Goal: Information Seeking & Learning: Learn about a topic

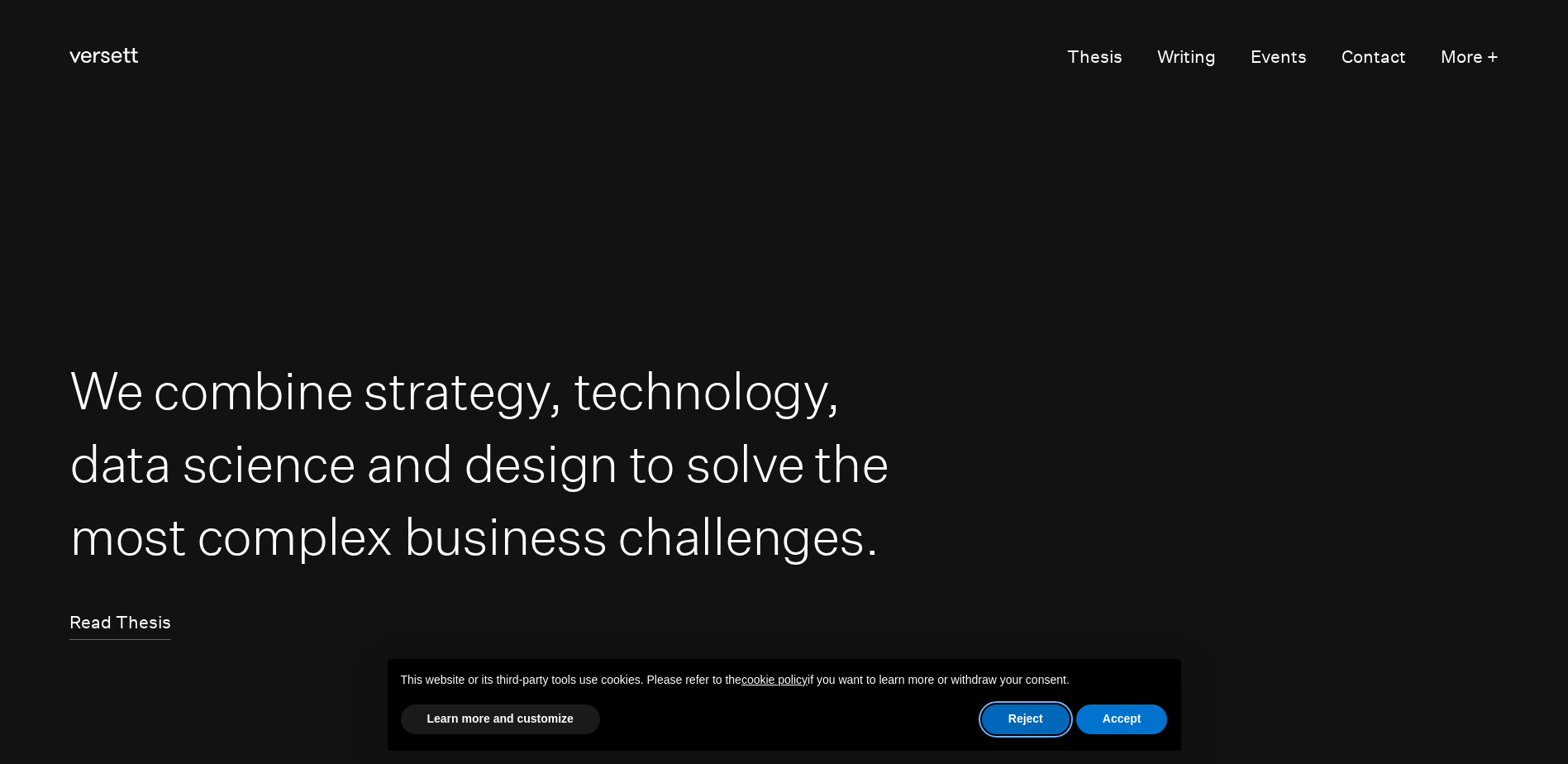
click at [1013, 723] on button "Reject" at bounding box center [1024, 719] width 87 height 29
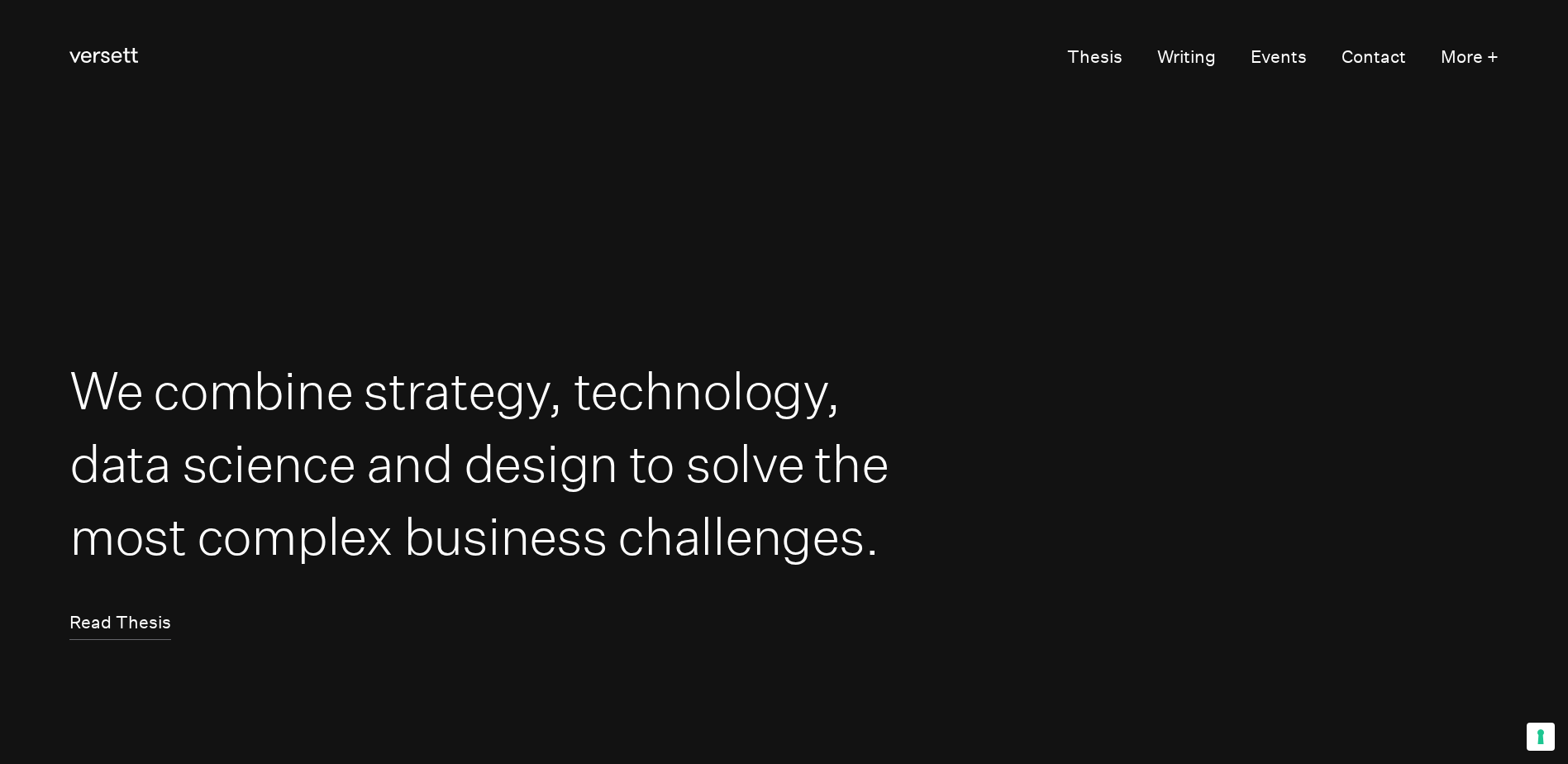
click at [1498, 46] on video at bounding box center [784, 382] width 1568 height 764
click at [1487, 50] on button "More +" at bounding box center [1469, 58] width 58 height 33
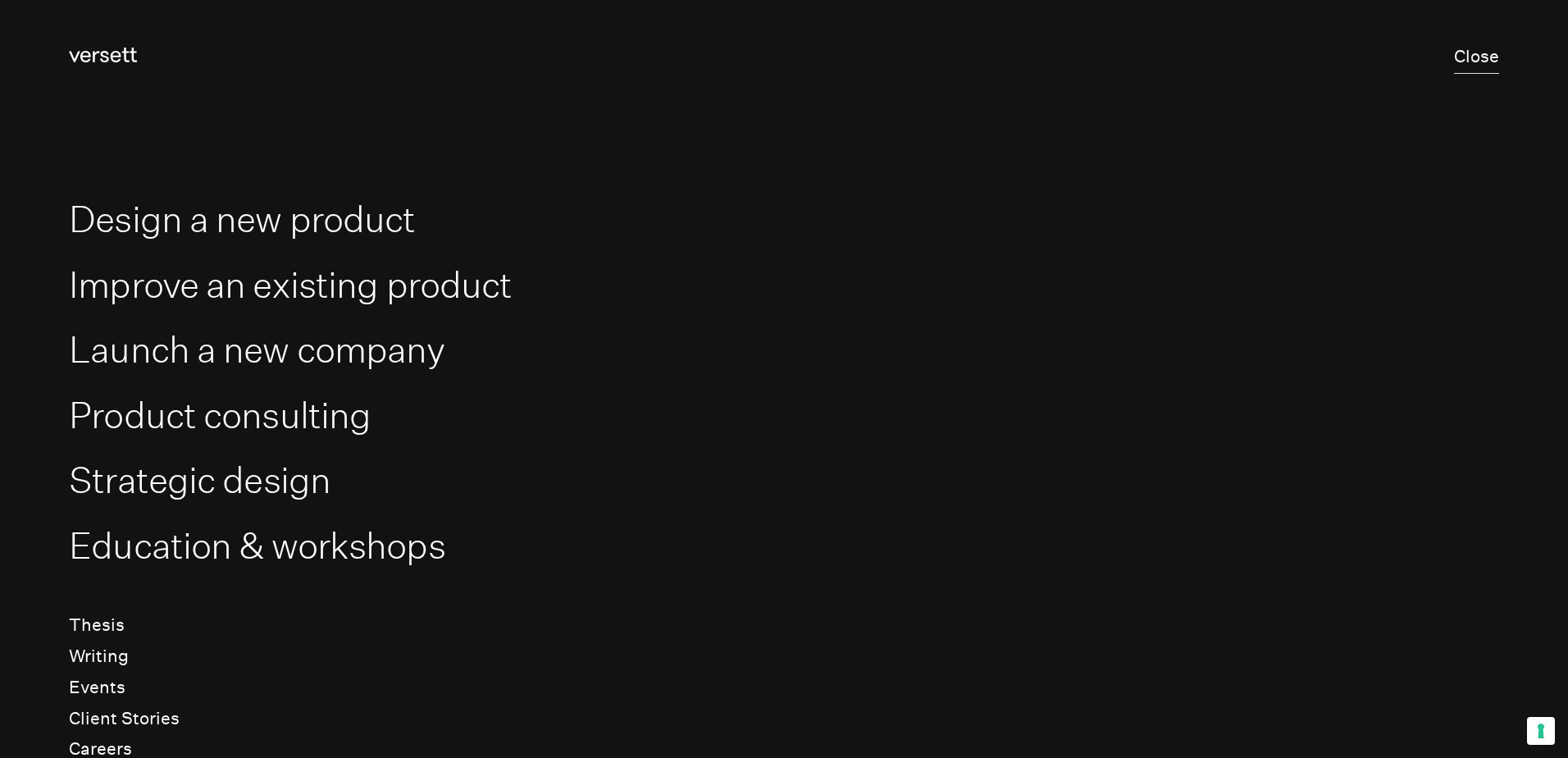
click at [1474, 51] on button "Close" at bounding box center [1477, 57] width 45 height 33
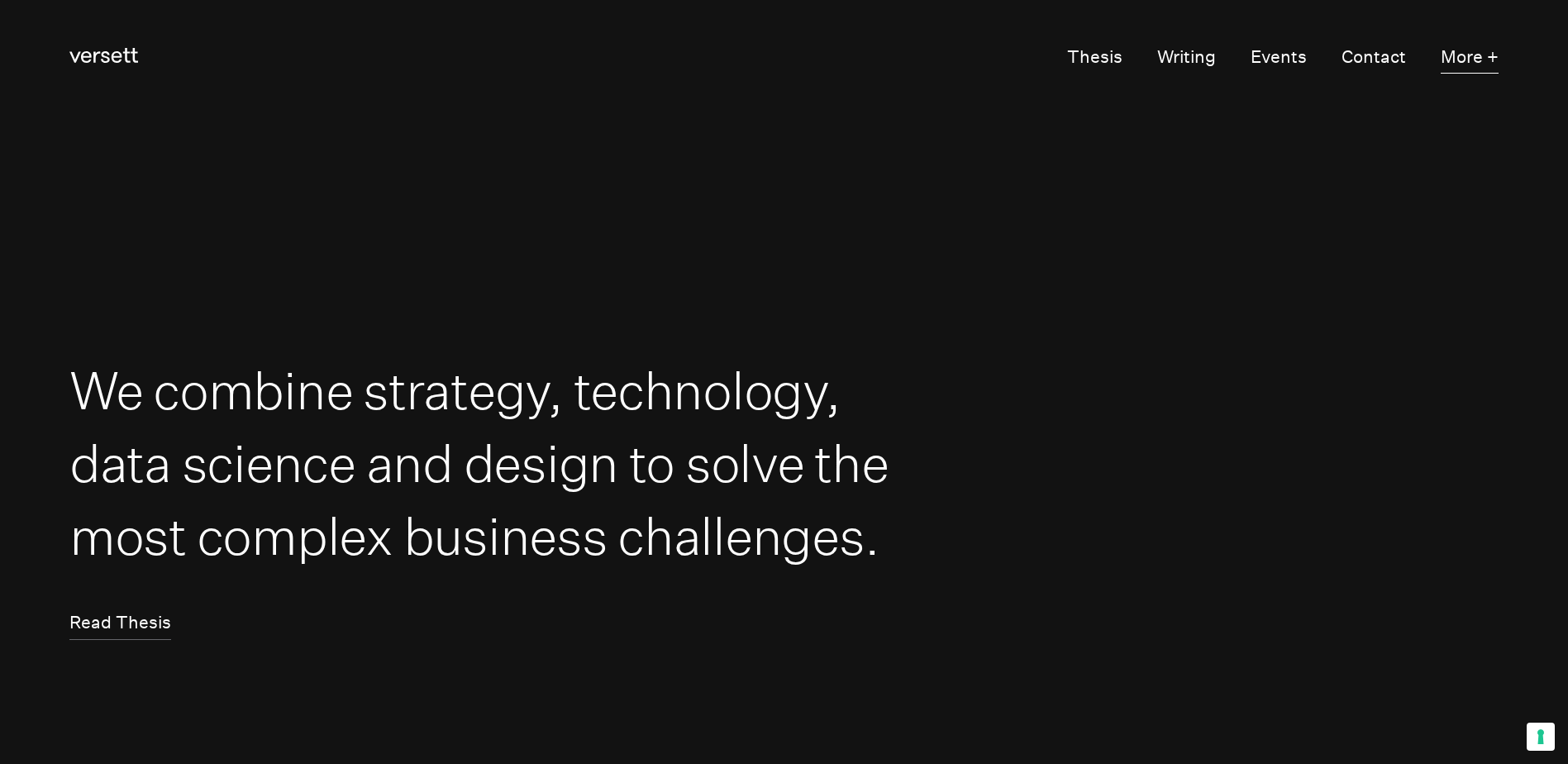
click at [1480, 64] on button "More +" at bounding box center [1469, 58] width 58 height 33
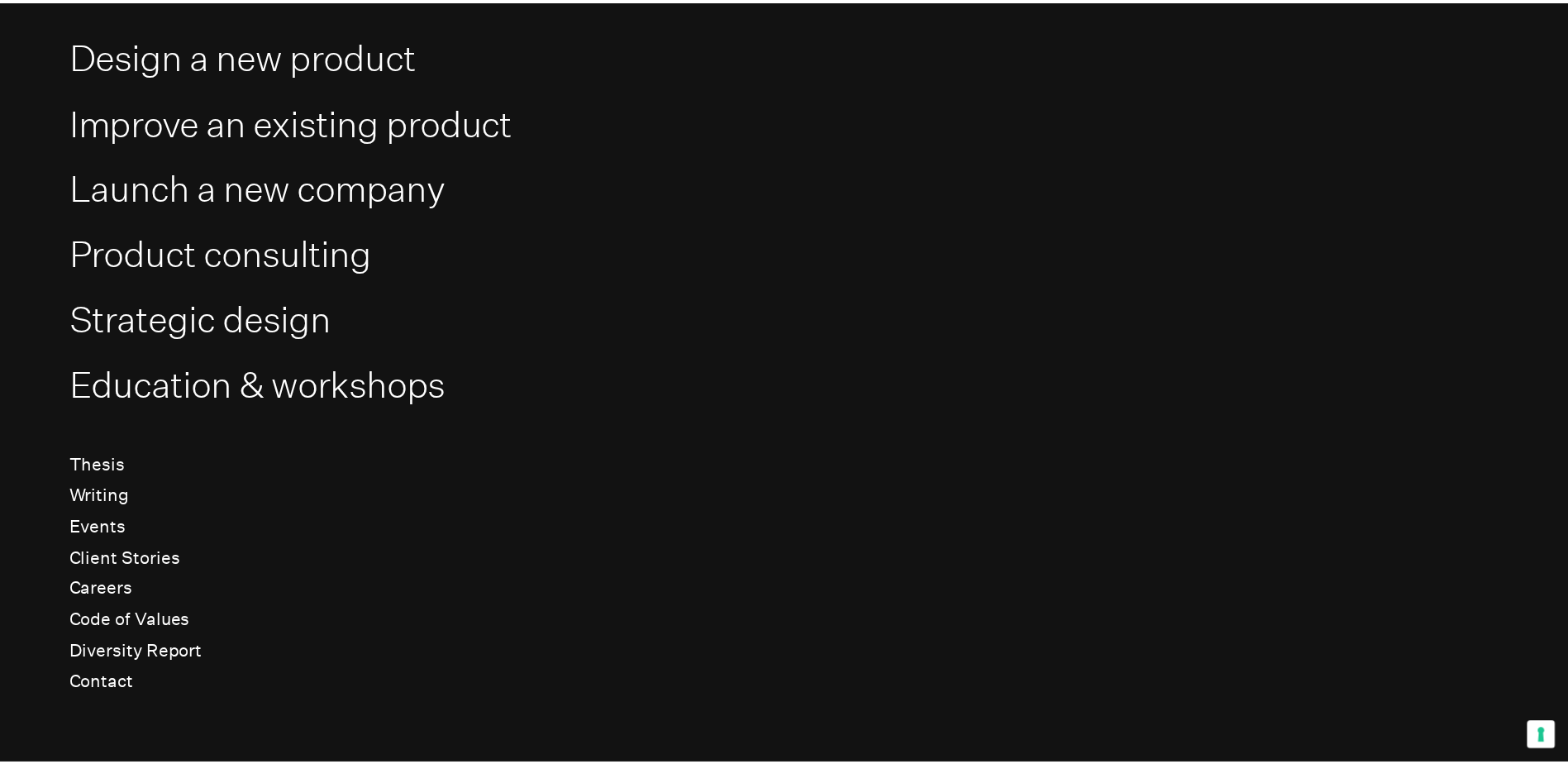
scroll to position [170, 0]
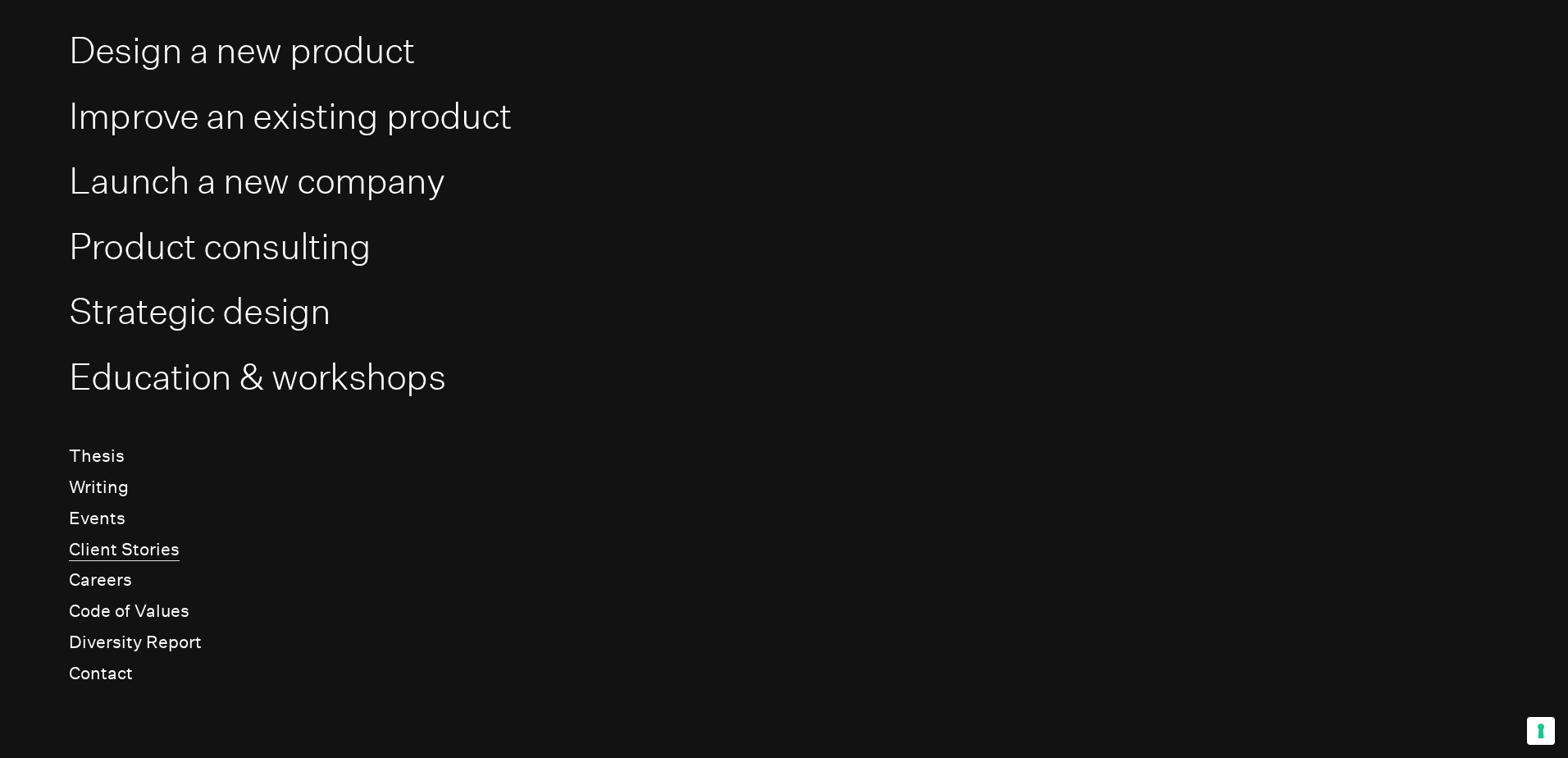
click at [115, 544] on link "Client Stories" at bounding box center [124, 549] width 111 height 22
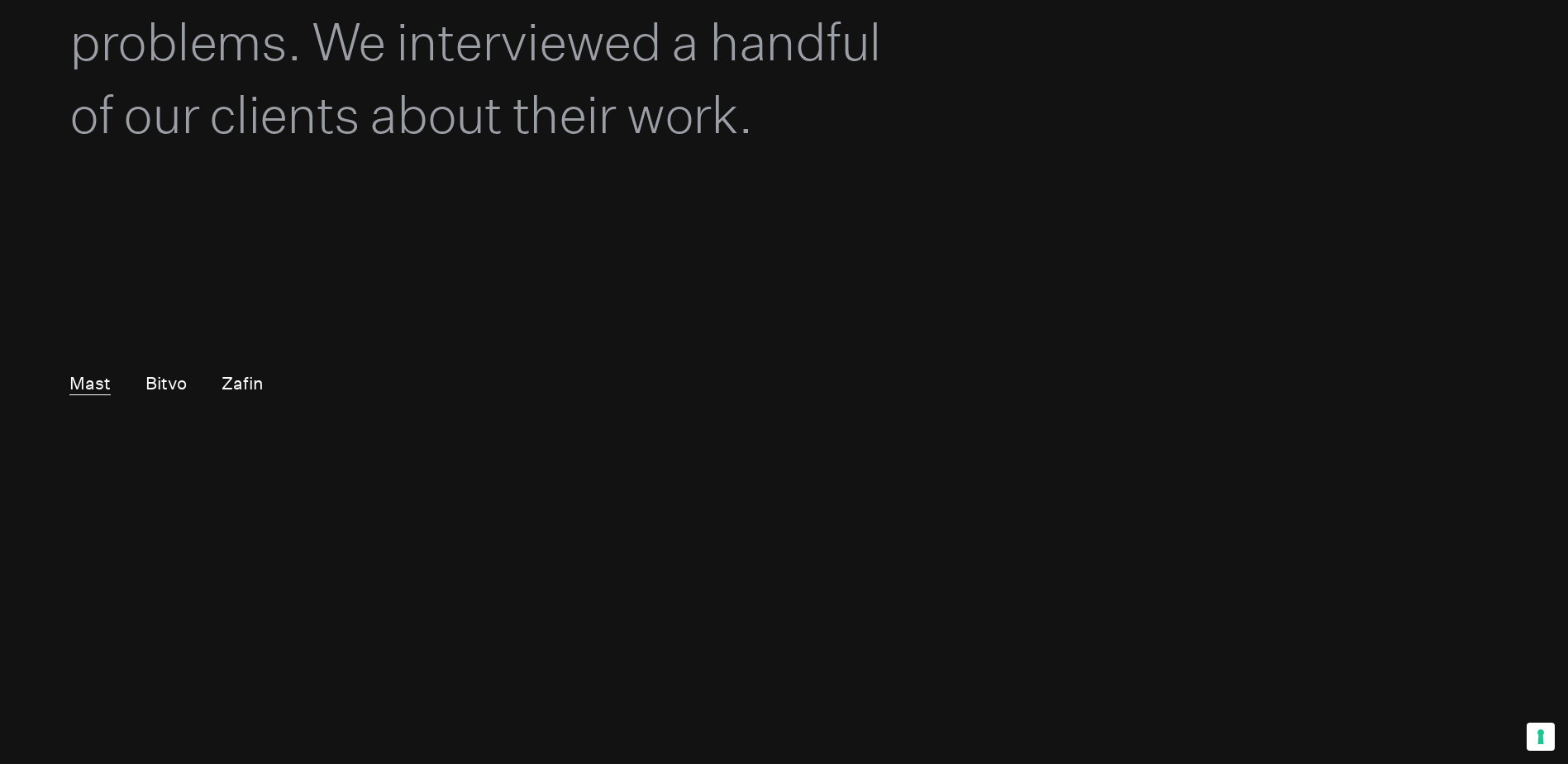
scroll to position [579, 0]
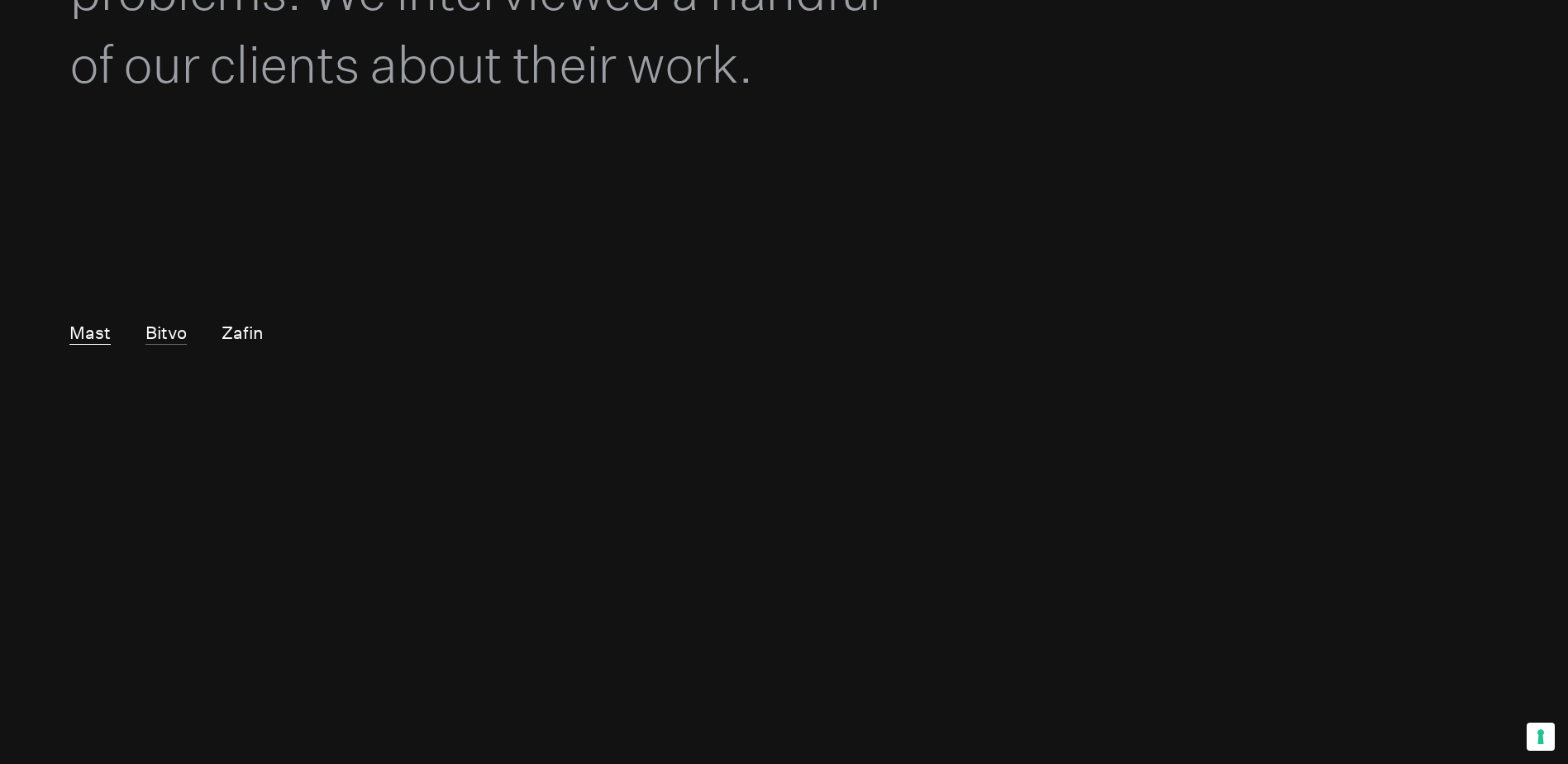
click at [184, 339] on link "Bitvo" at bounding box center [166, 333] width 41 height 23
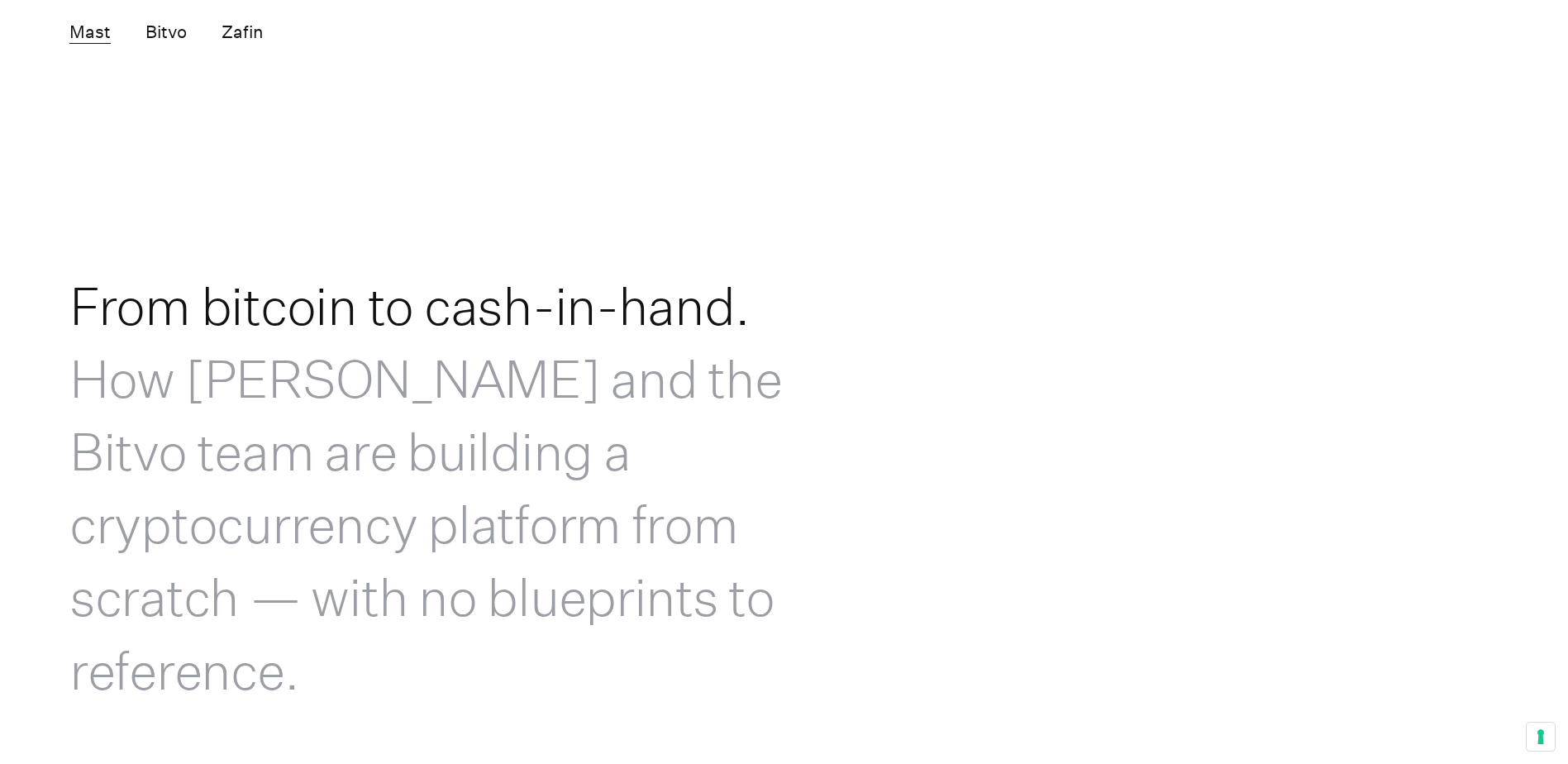
scroll to position [7104, 0]
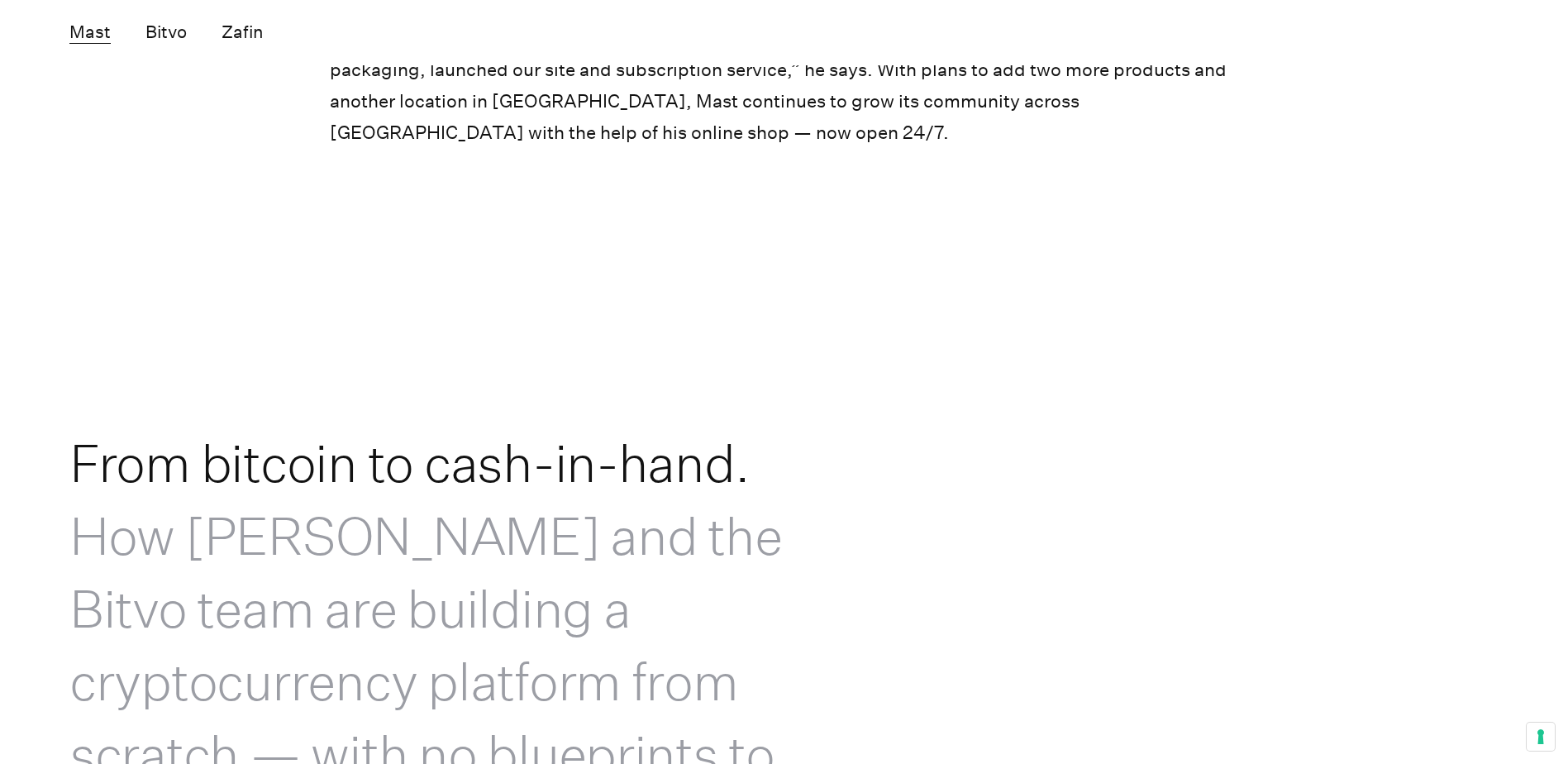
click at [97, 41] on link "Mast" at bounding box center [90, 32] width 41 height 23
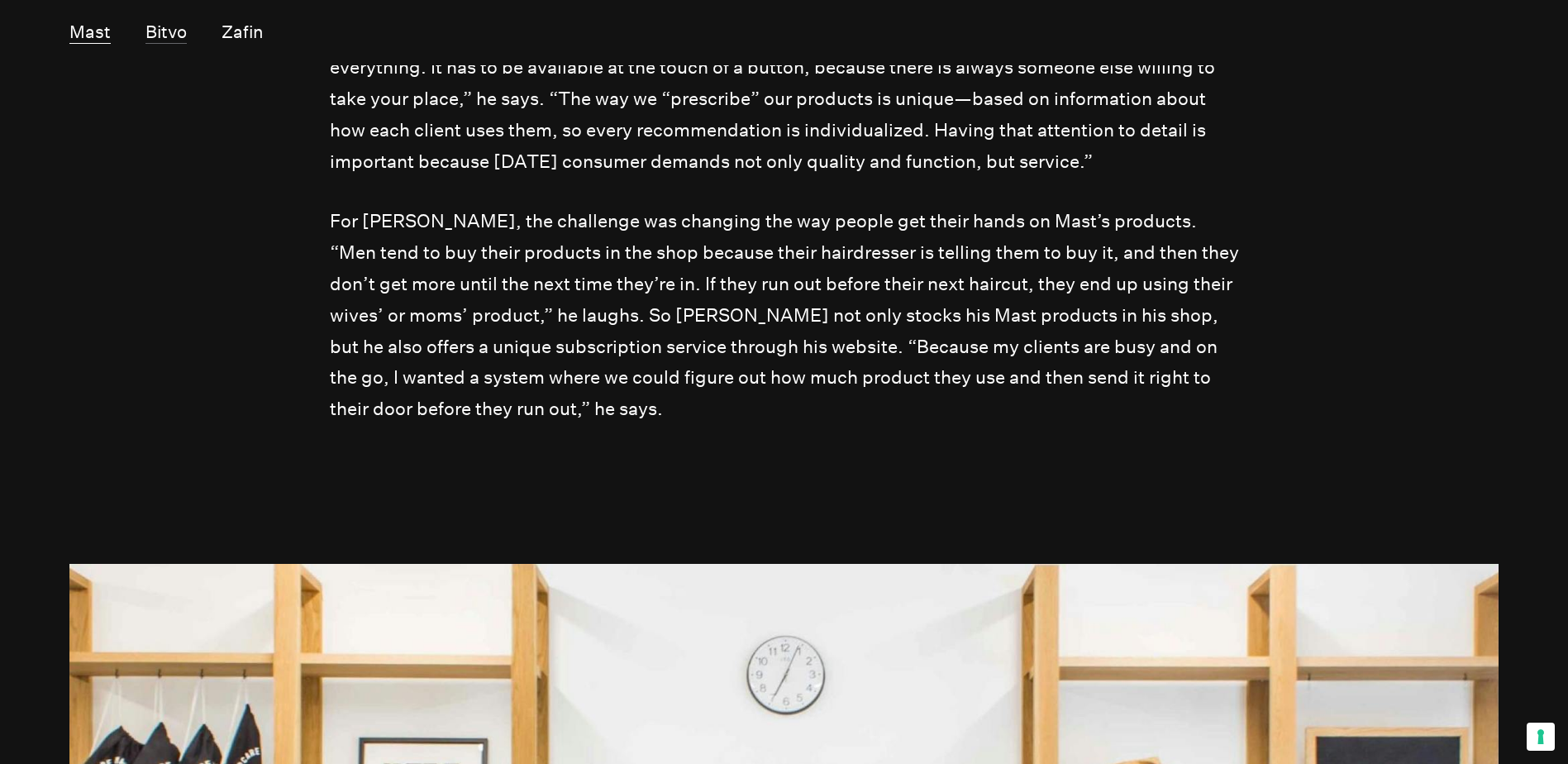
click at [147, 24] on link "Bitvo" at bounding box center [166, 32] width 41 height 23
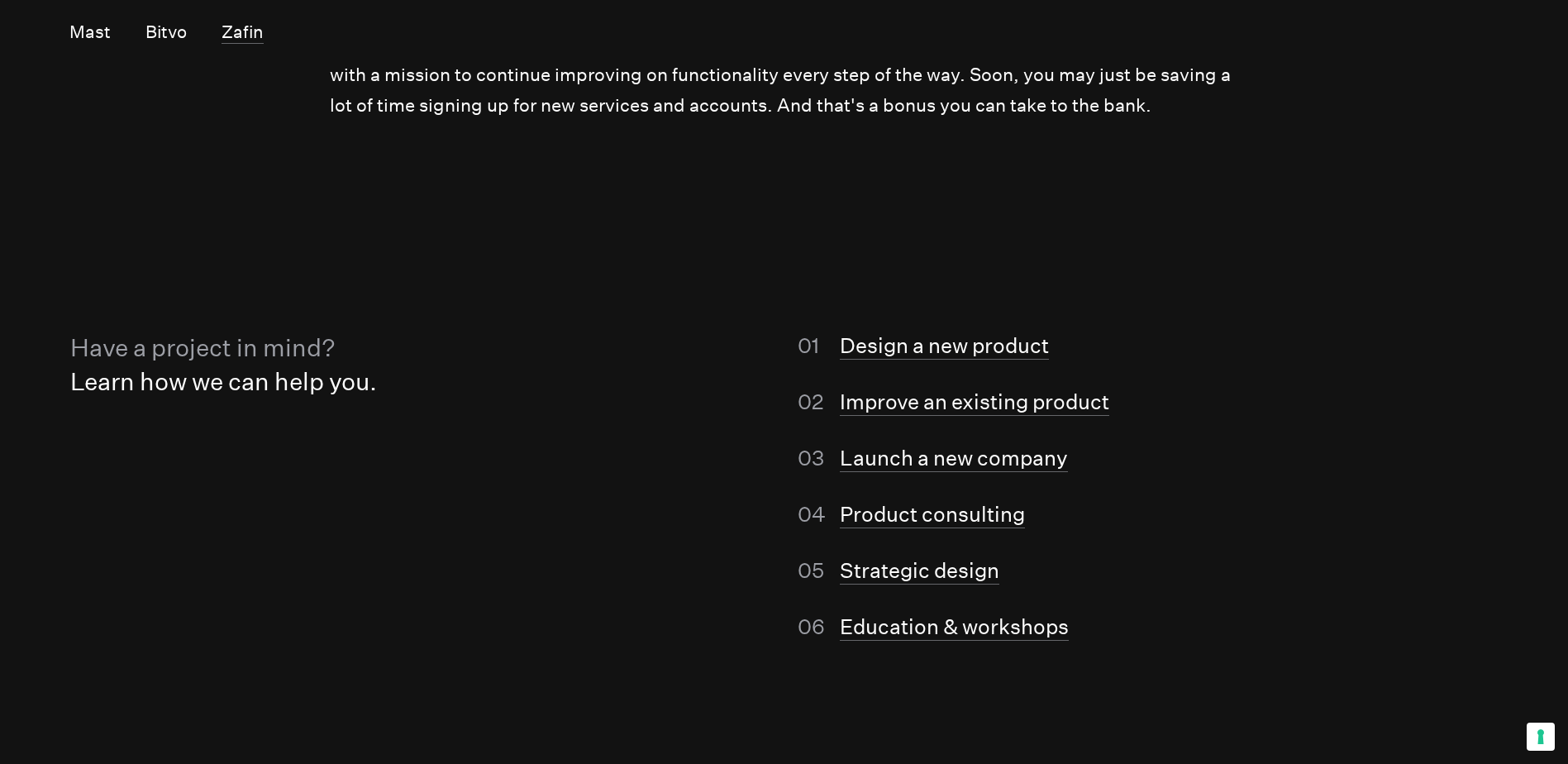
click at [252, 27] on link "Zafin" at bounding box center [242, 32] width 42 height 23
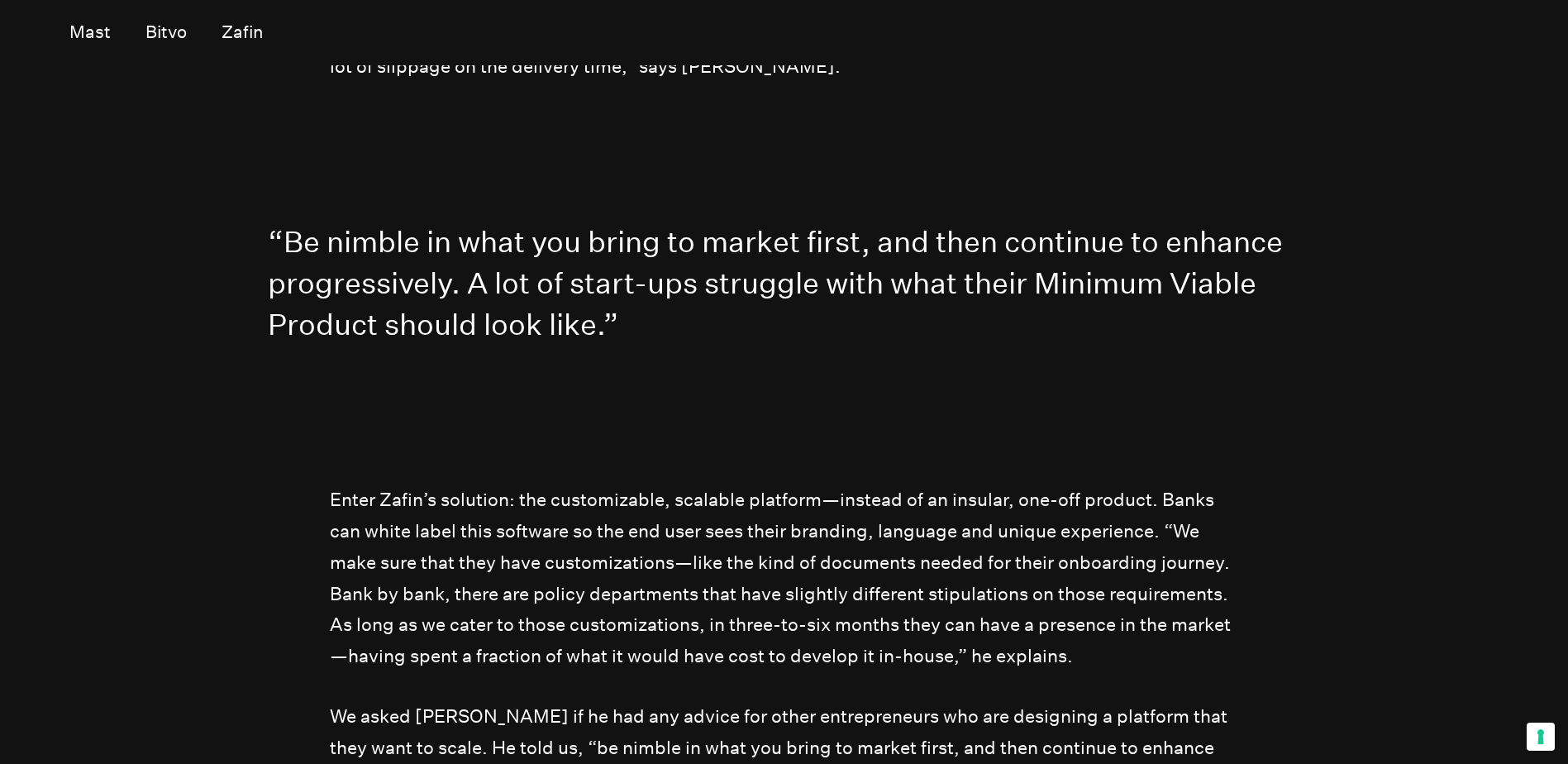
scroll to position [16020, 0]
